Goal: Task Accomplishment & Management: Complete application form

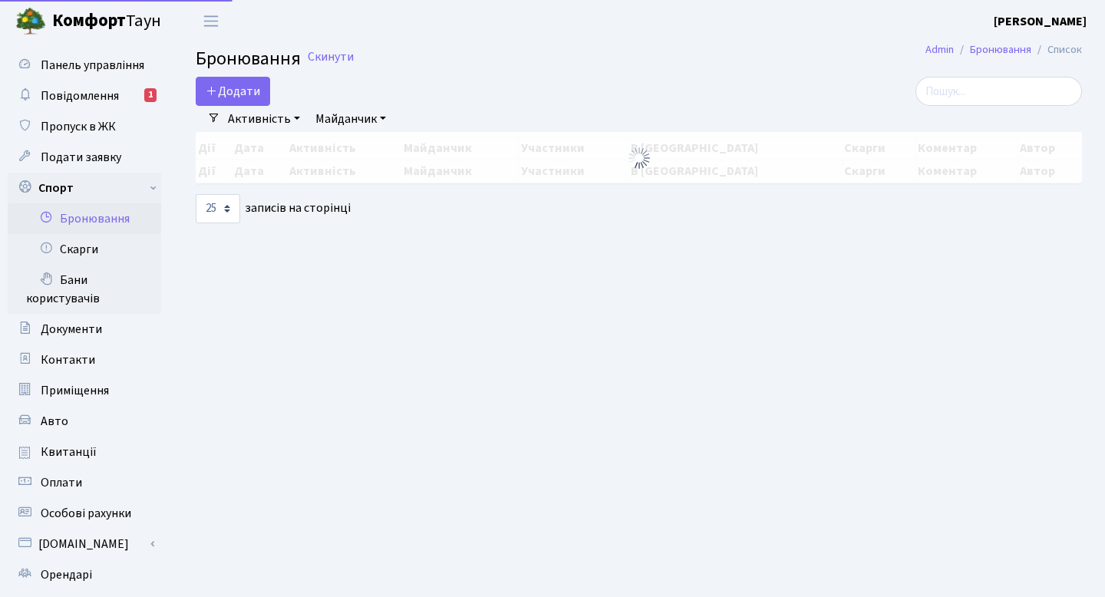
select select "25"
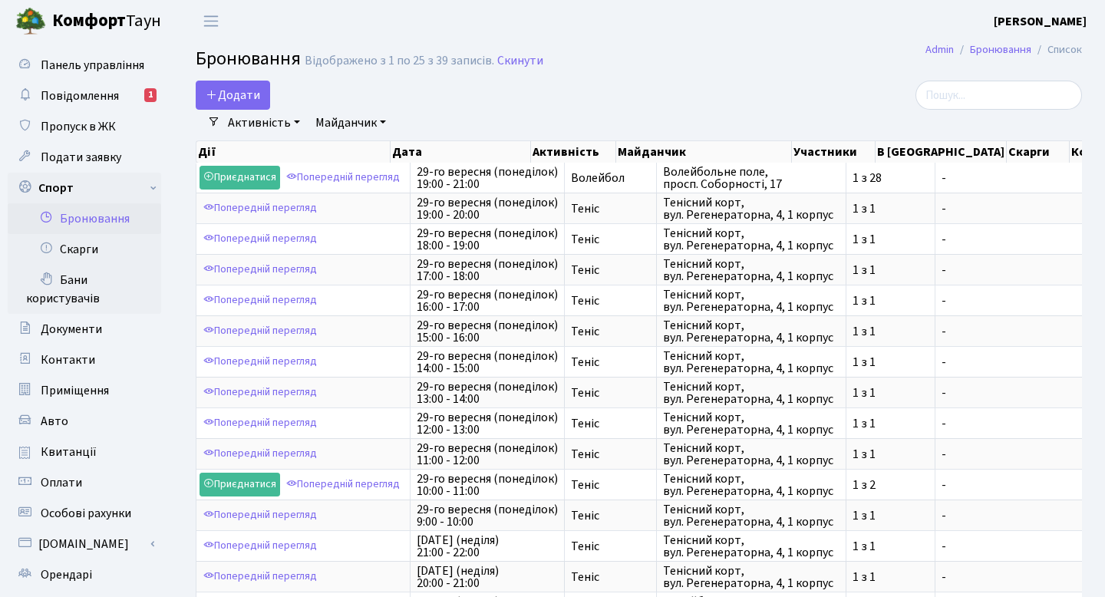
click at [243, 69] on span "Бронювання" at bounding box center [248, 58] width 105 height 27
click at [243, 94] on button "Додати" at bounding box center [233, 95] width 74 height 29
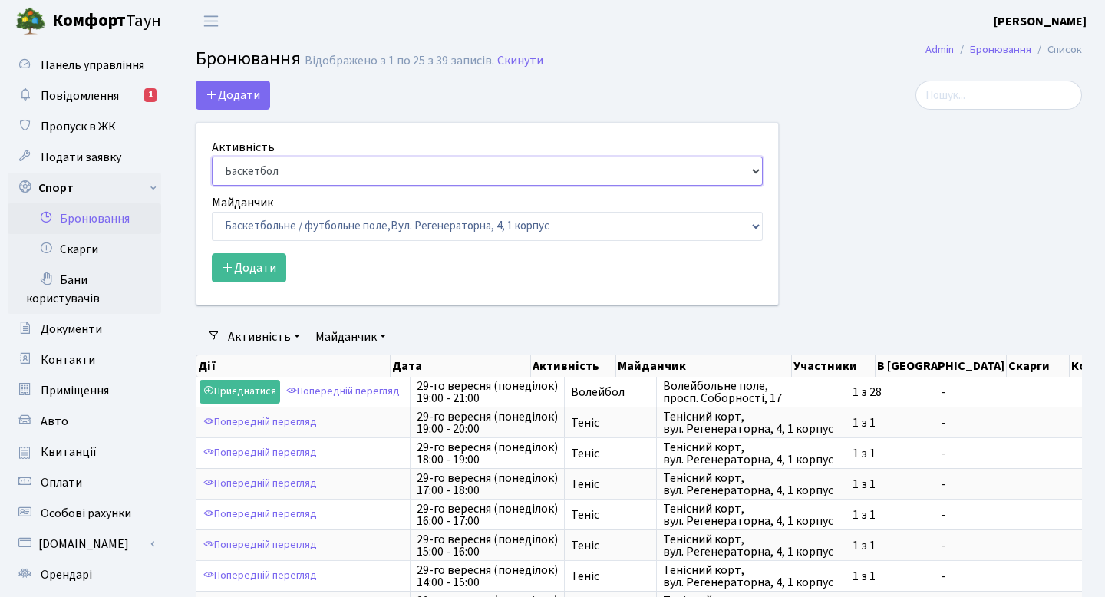
click at [315, 162] on select "Баскетбол Волейбол Йога Катання на роликах Настільний теніс Теніс Футбол Фітнес" at bounding box center [487, 171] width 551 height 29
select select "1"
click at [212, 157] on select "Баскетбол Волейбол Йога Катання на роликах Настільний теніс Теніс Футбол Фітнес" at bounding box center [487, 171] width 551 height 29
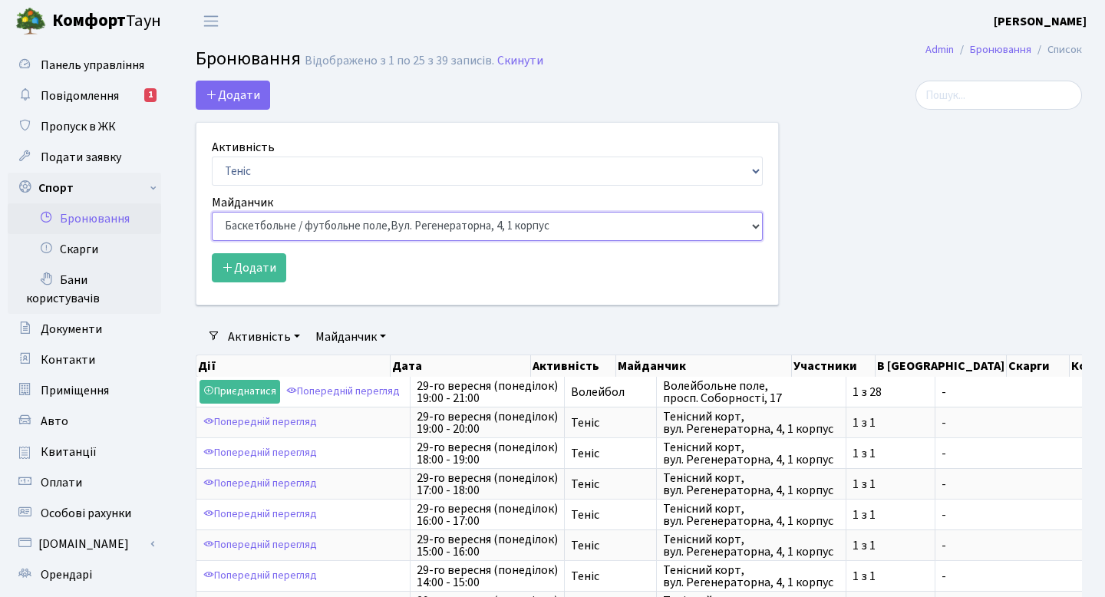
click at [325, 213] on select "Баскетбольне / футбольне поле, Вул. Регенераторна, 4, 1 корпус Баскетбольне пол…" at bounding box center [487, 226] width 551 height 29
select select "1"
click at [212, 212] on select "Баскетбольне / футбольне поле, Вул. Регенераторна, 4, 1 корпус Баскетбольне пол…" at bounding box center [487, 226] width 551 height 29
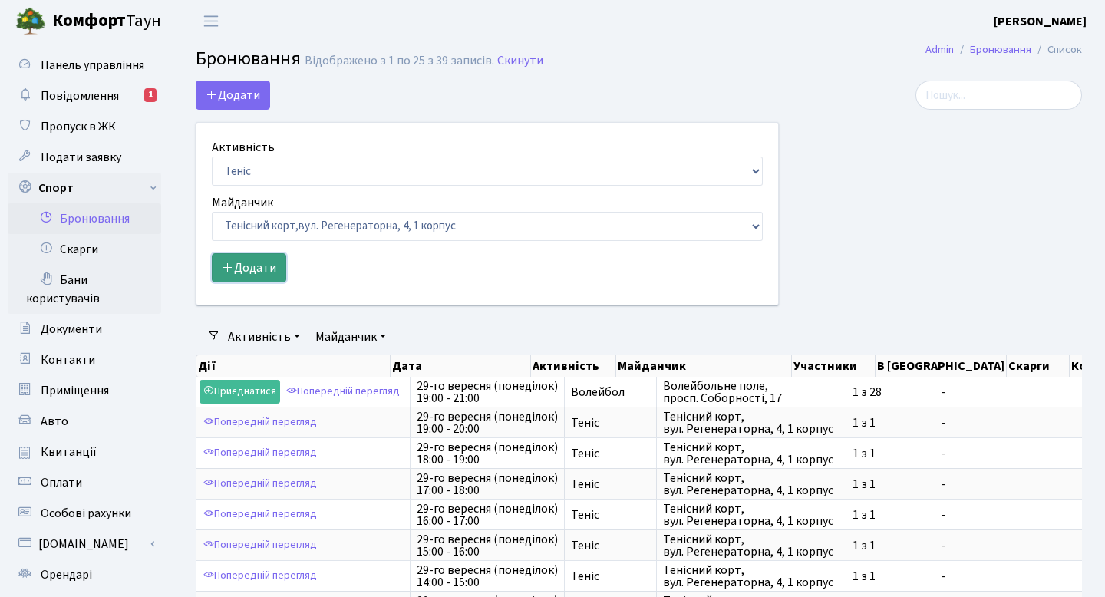
click at [259, 272] on button "Додати" at bounding box center [249, 267] width 74 height 29
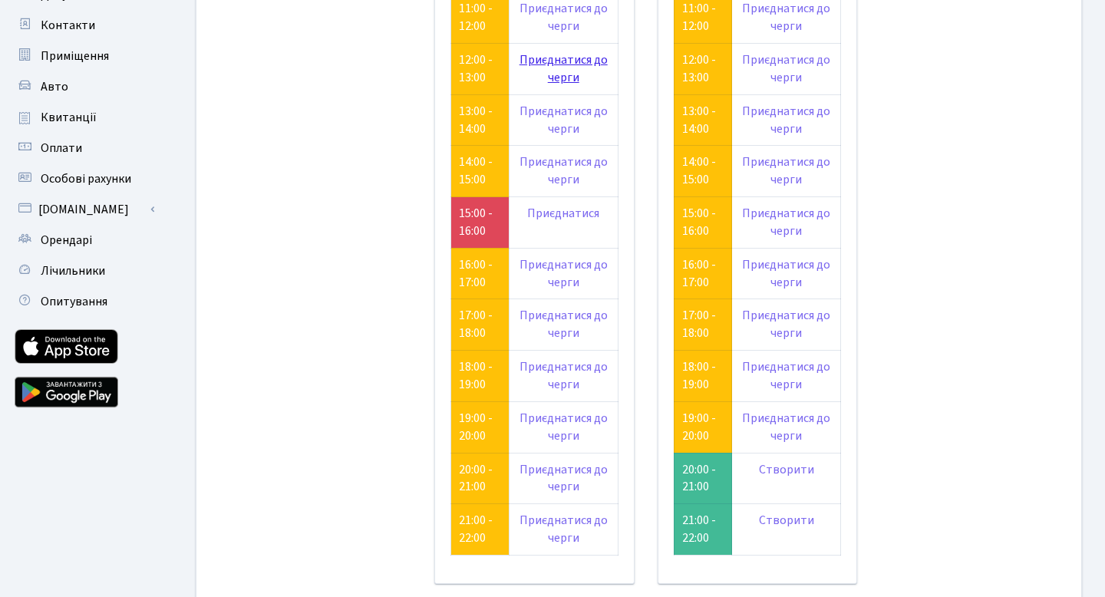
scroll to position [336, 0]
